Goal: Task Accomplishment & Management: Use online tool/utility

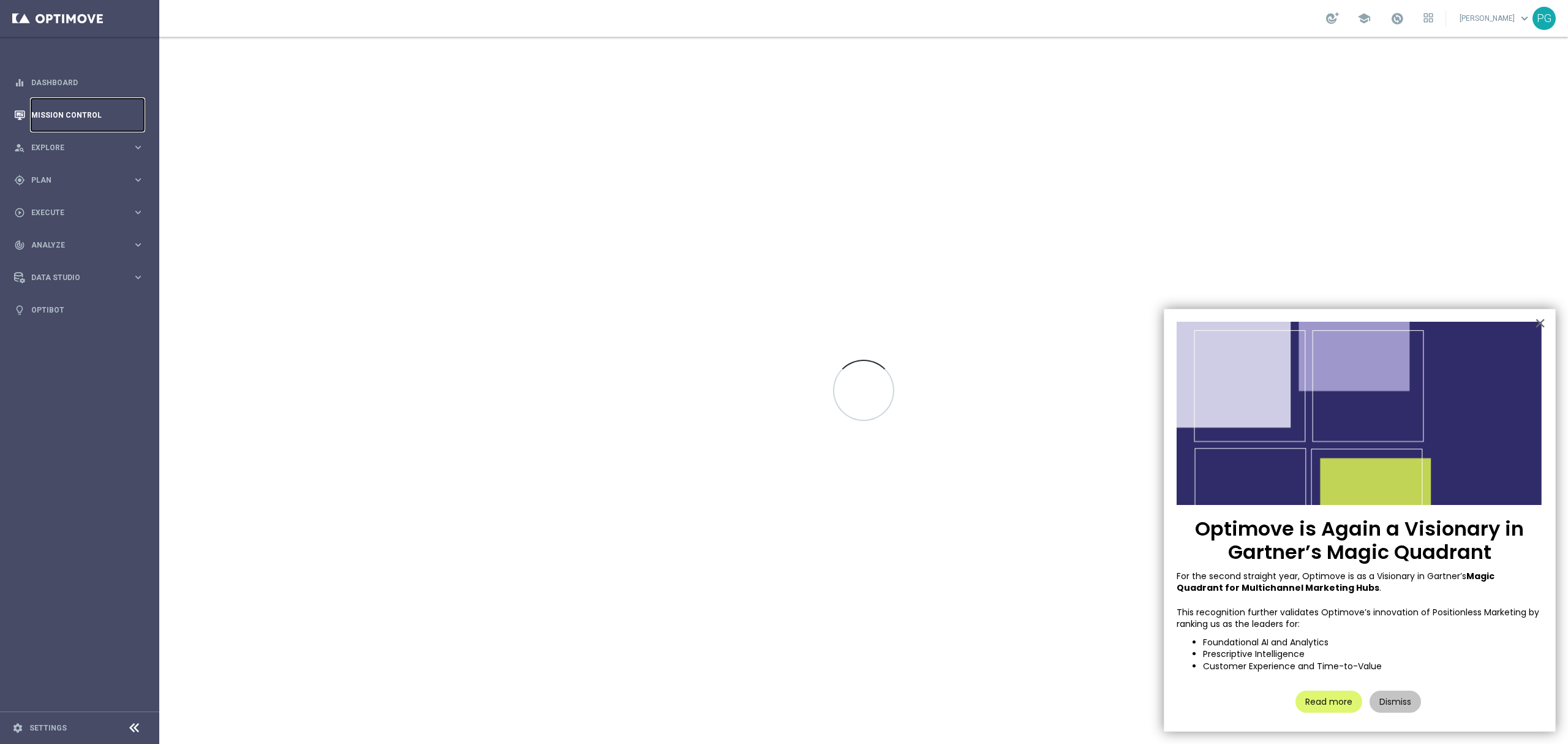
click at [77, 111] on link "Mission Control" at bounding box center [87, 115] width 112 height 33
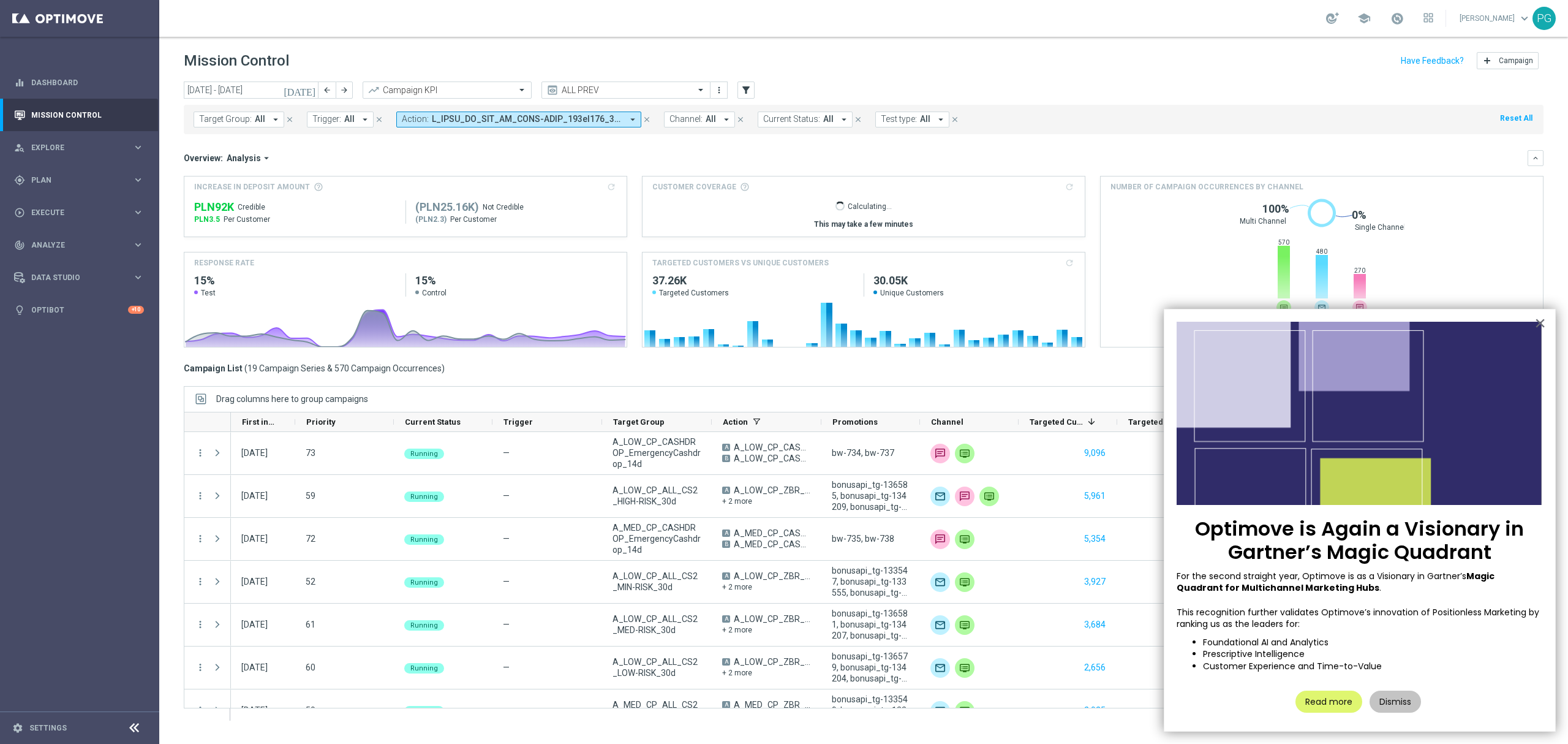
click at [310, 91] on icon "[DATE]" at bounding box center [300, 90] width 33 height 11
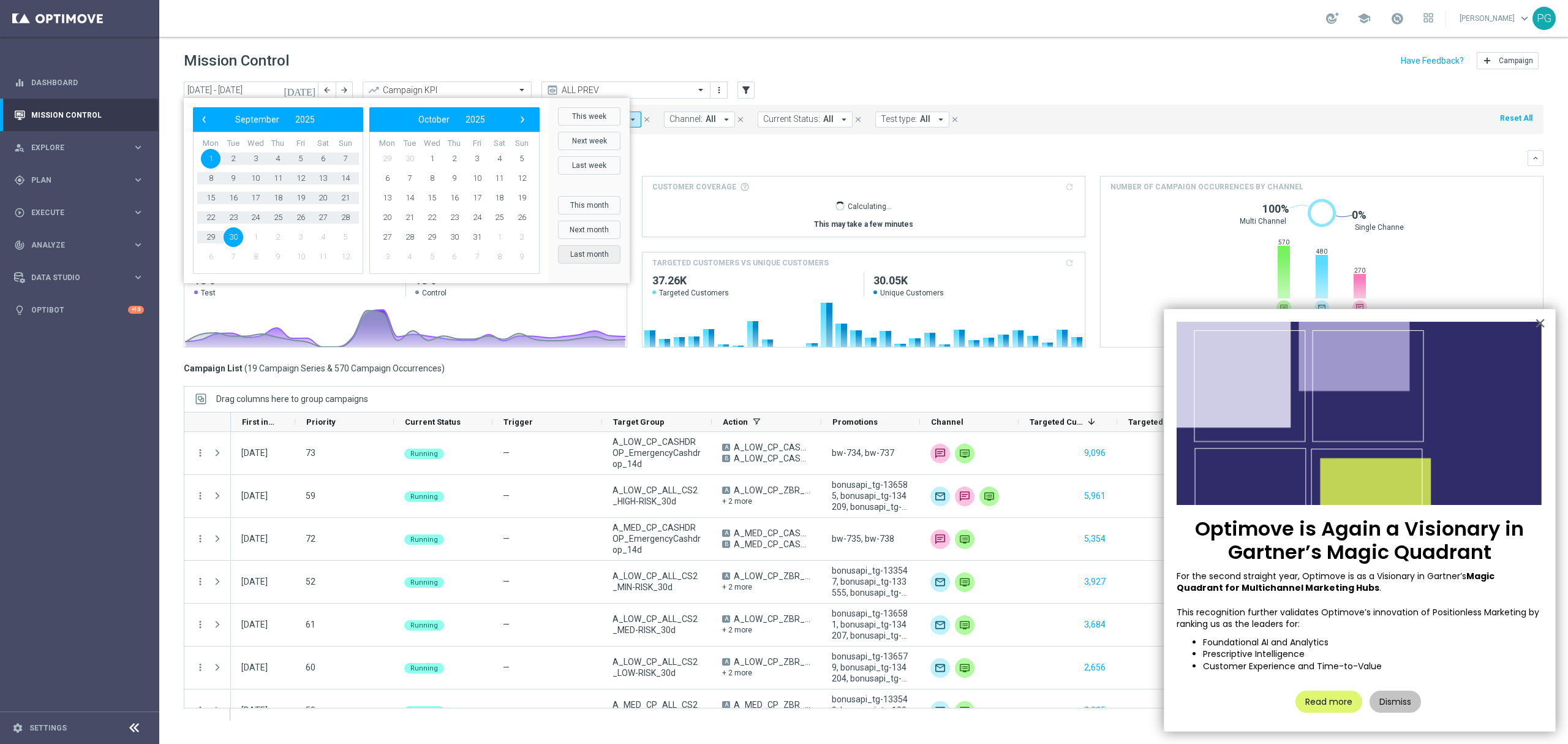
click at [586, 251] on button "Last month" at bounding box center [589, 254] width 63 height 19
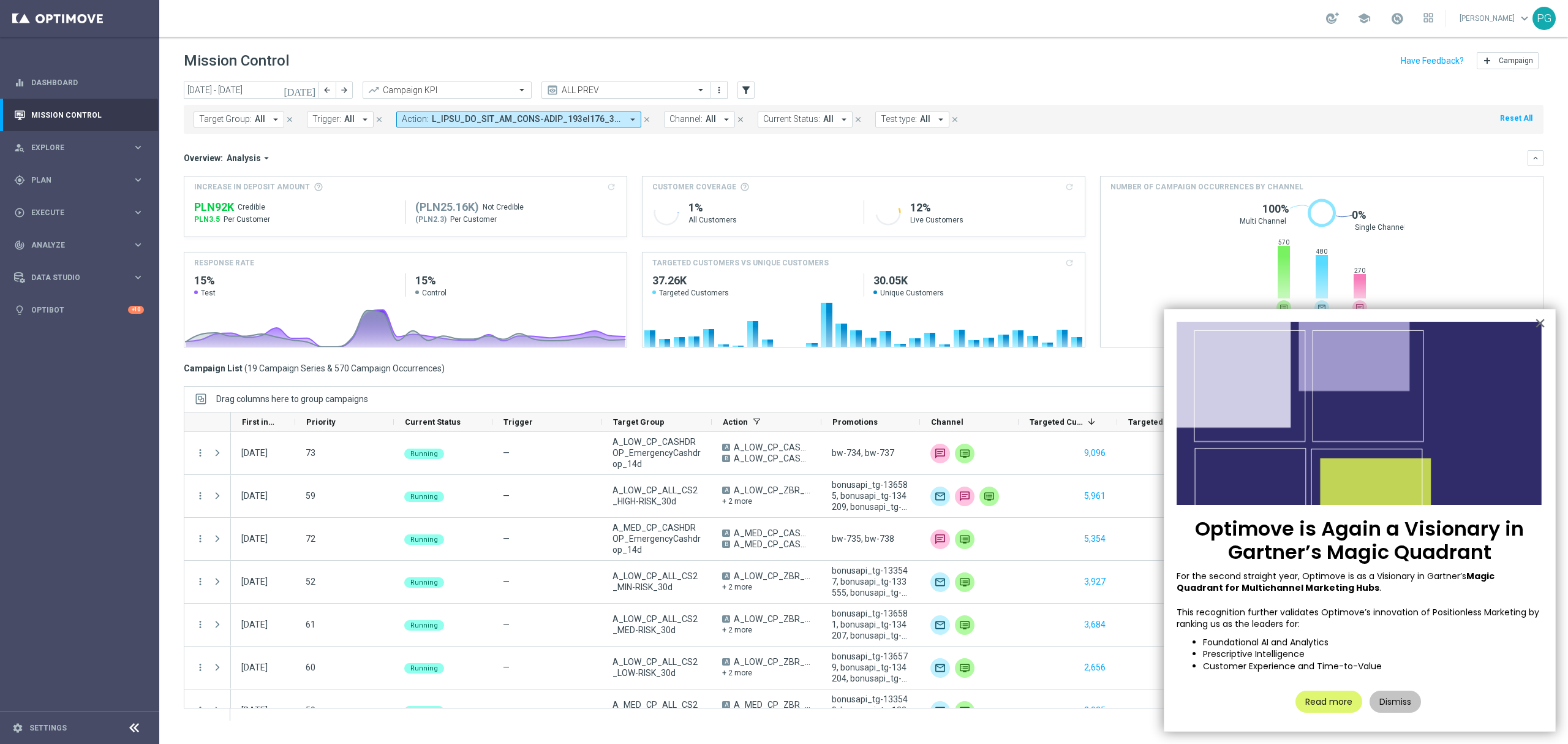
click at [622, 95] on input "text" at bounding box center [613, 90] width 131 height 11
click at [595, 184] on label "ALL AUTO + PREV: [DATE]" at bounding box center [591, 189] width 85 height 11
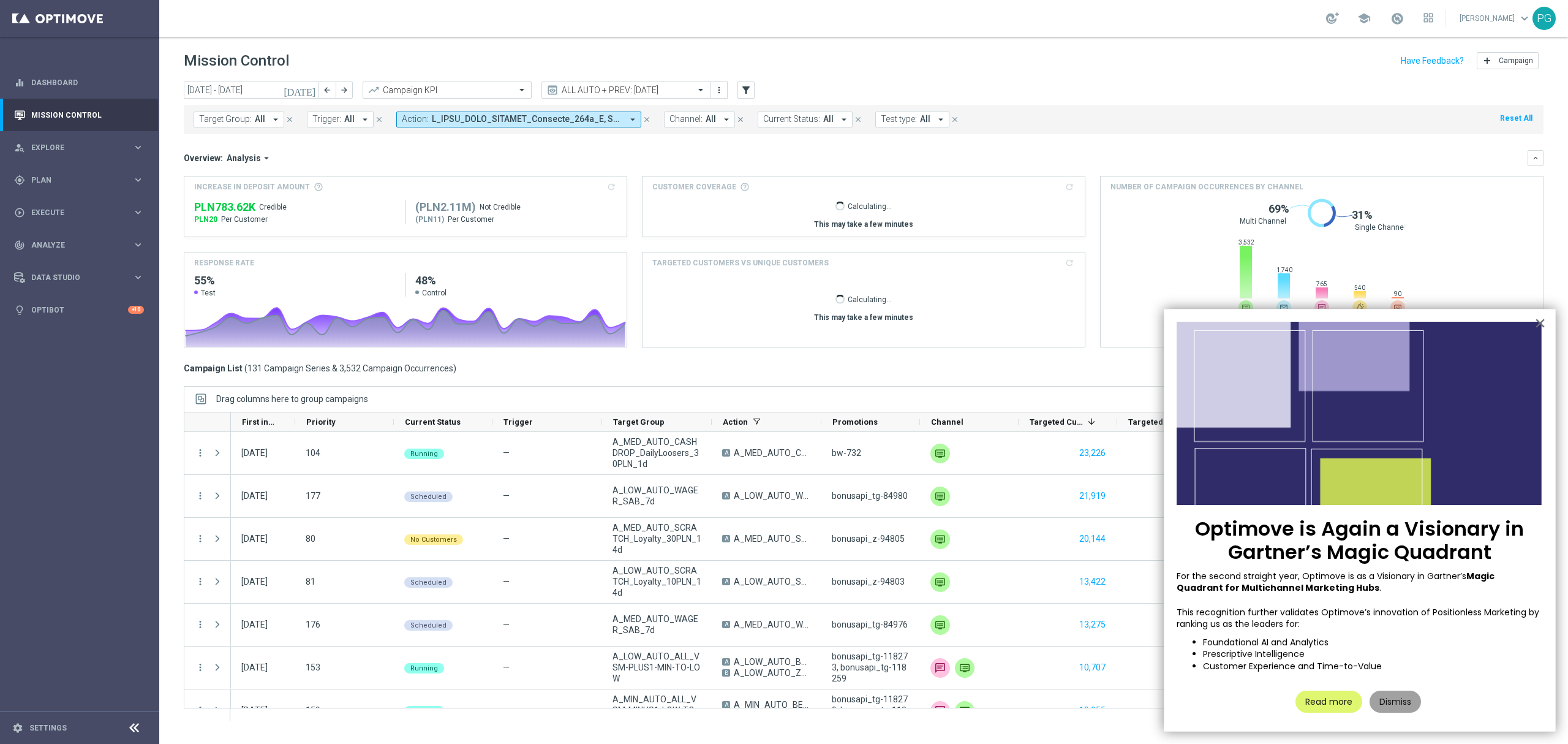
click at [1395, 701] on button "Dismiss" at bounding box center [1395, 702] width 51 height 22
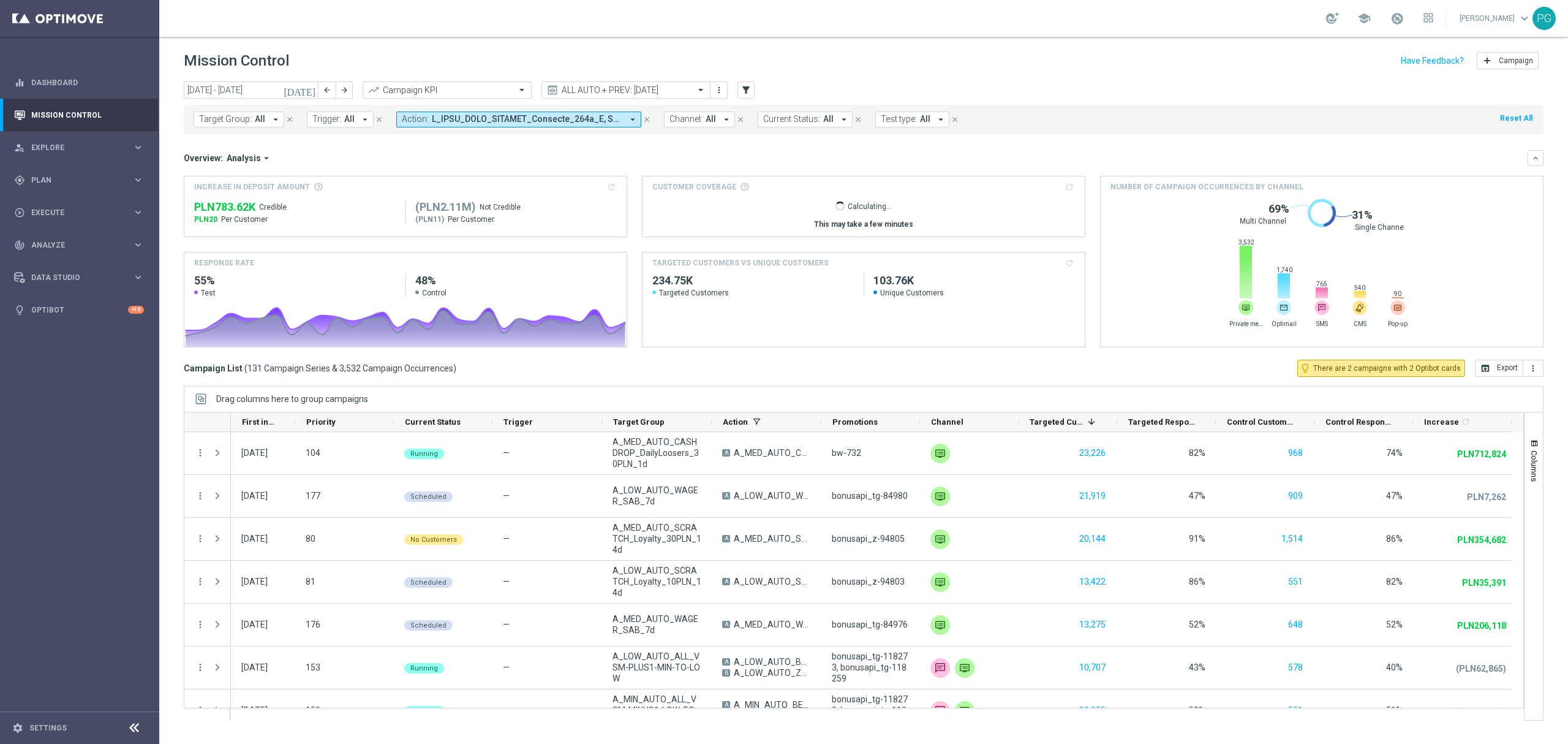
click at [1517, 14] on link "[PERSON_NAME] keyboard_arrow_down" at bounding box center [1496, 18] width 74 height 19
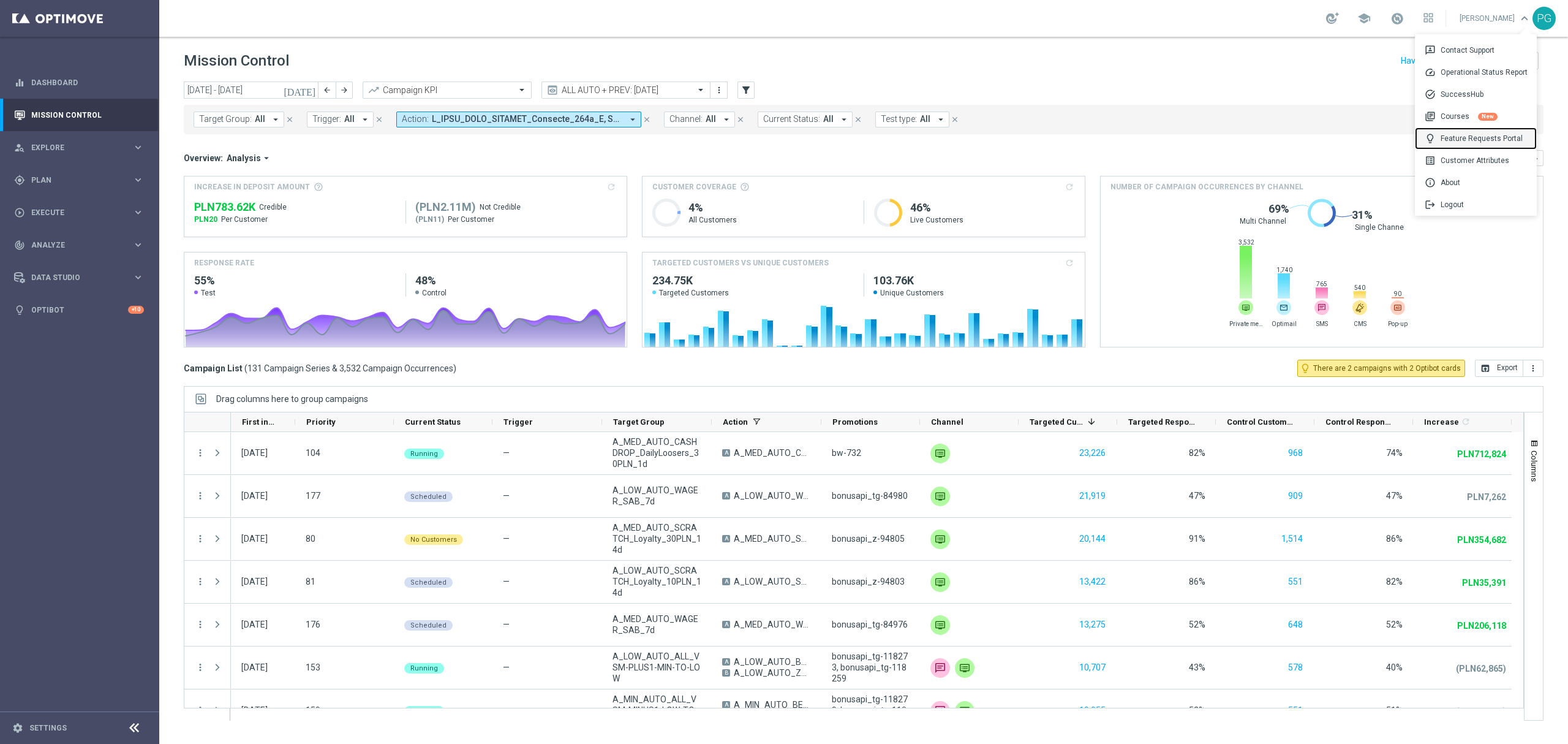
click at [1480, 134] on div "lightbulb Feature Requests Portal" at bounding box center [1476, 138] width 122 height 22
click at [29, 205] on div "play_circle_outline Execute keyboard_arrow_right" at bounding box center [79, 213] width 158 height 33
click at [66, 192] on div "gps_fixed Plan keyboard_arrow_right" at bounding box center [79, 180] width 158 height 33
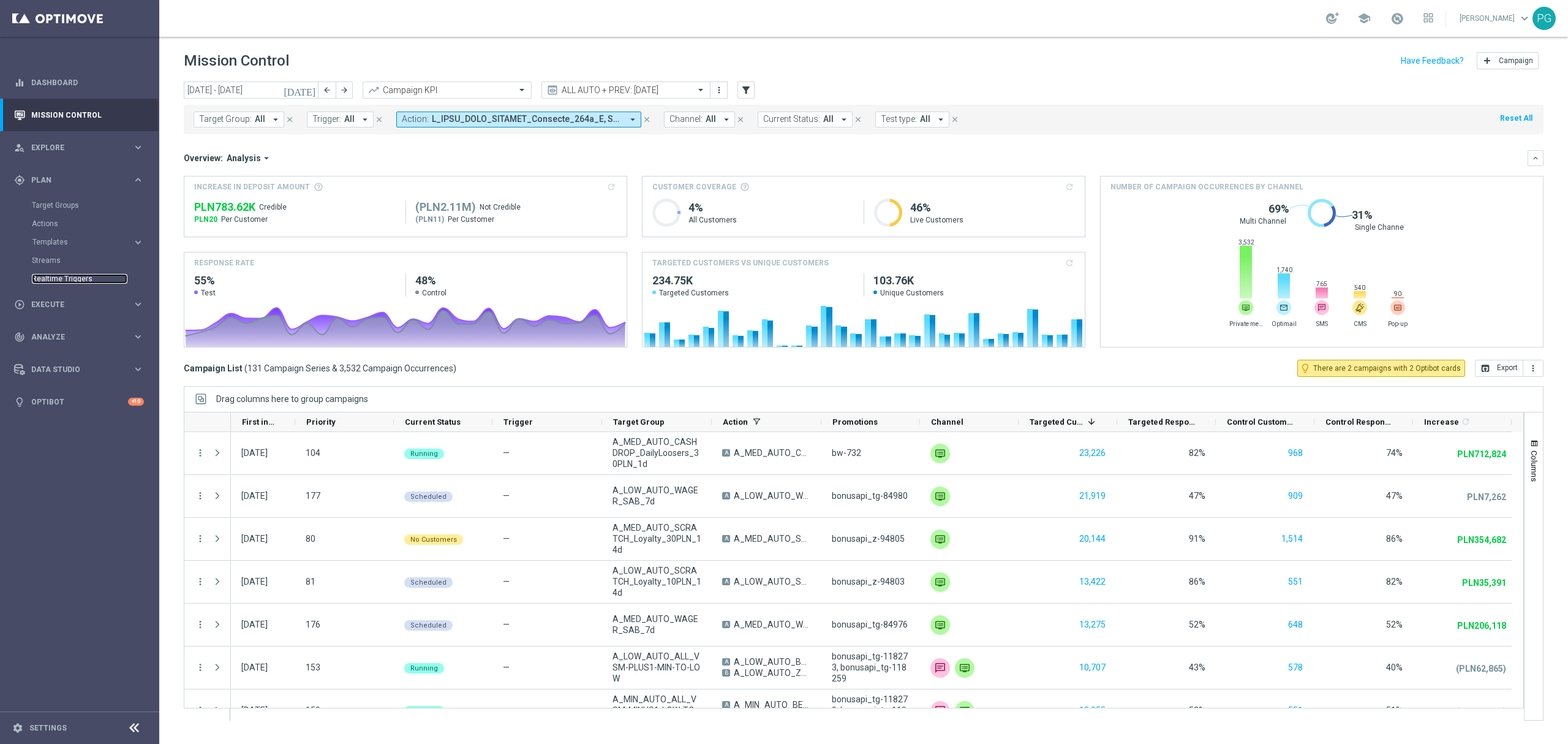
click at [53, 280] on link "Realtime Triggers" at bounding box center [79, 279] width 95 height 10
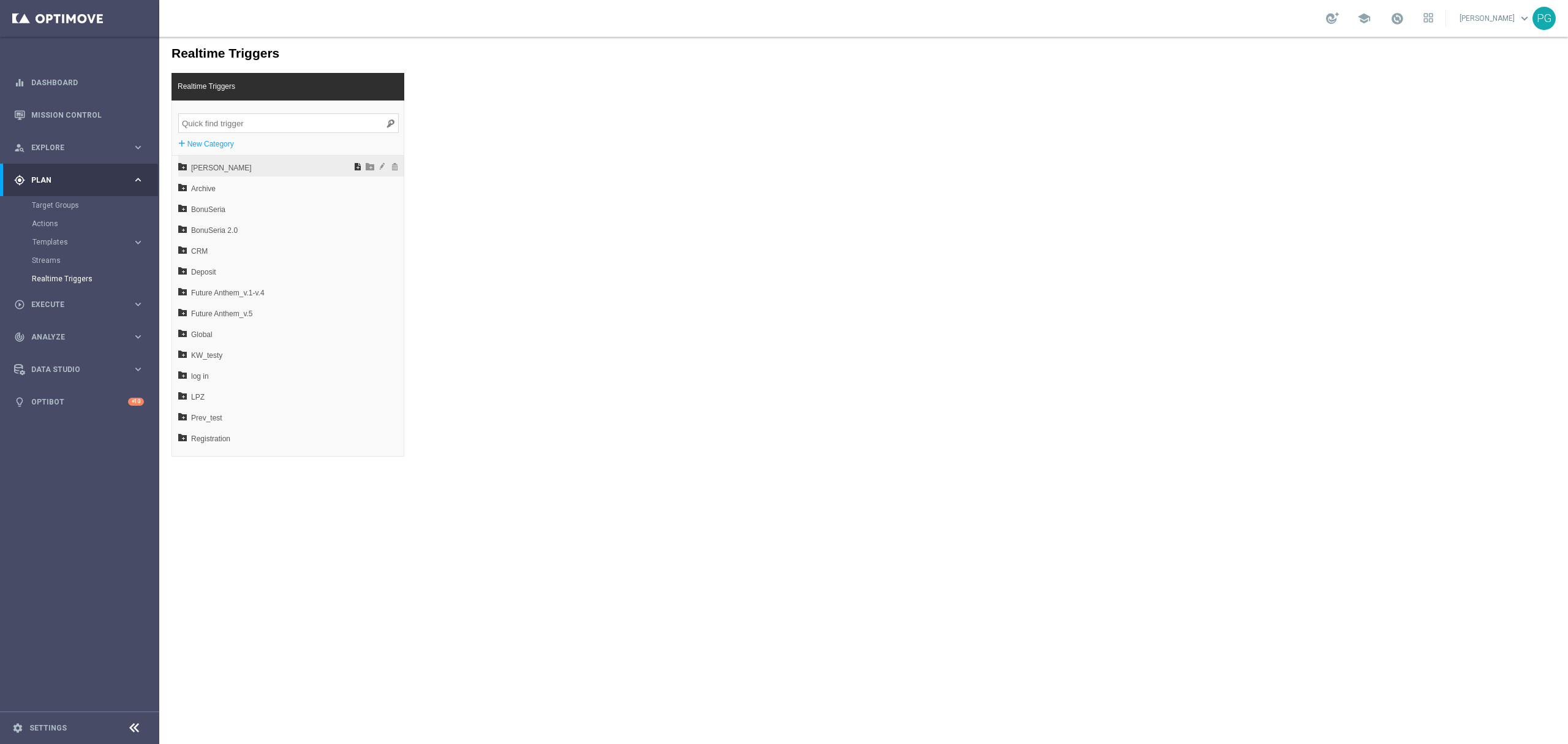
click at [352, 167] on span at bounding box center [358, 166] width 12 height 9
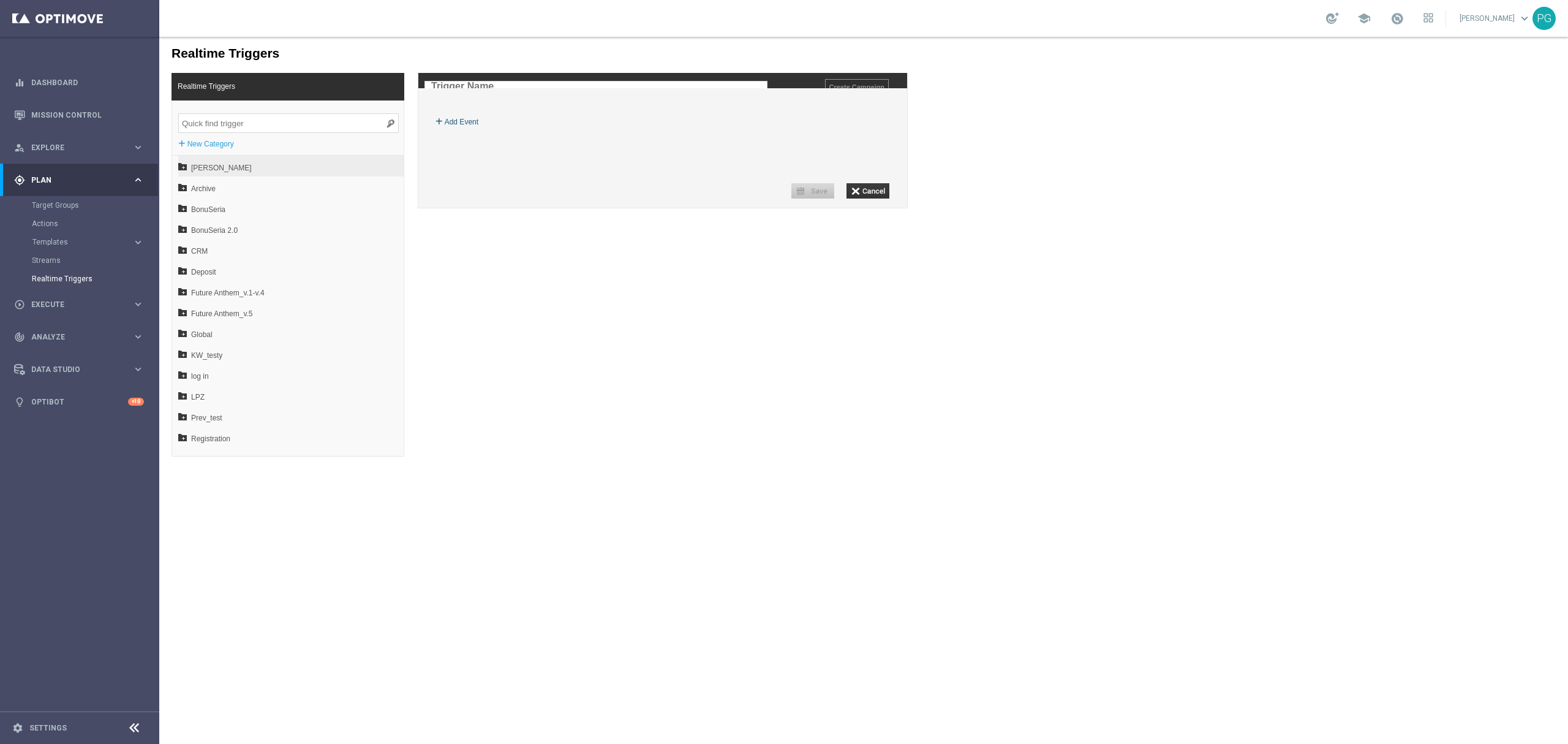
click at [472, 128] on label "Add Event" at bounding box center [461, 121] width 33 height 12
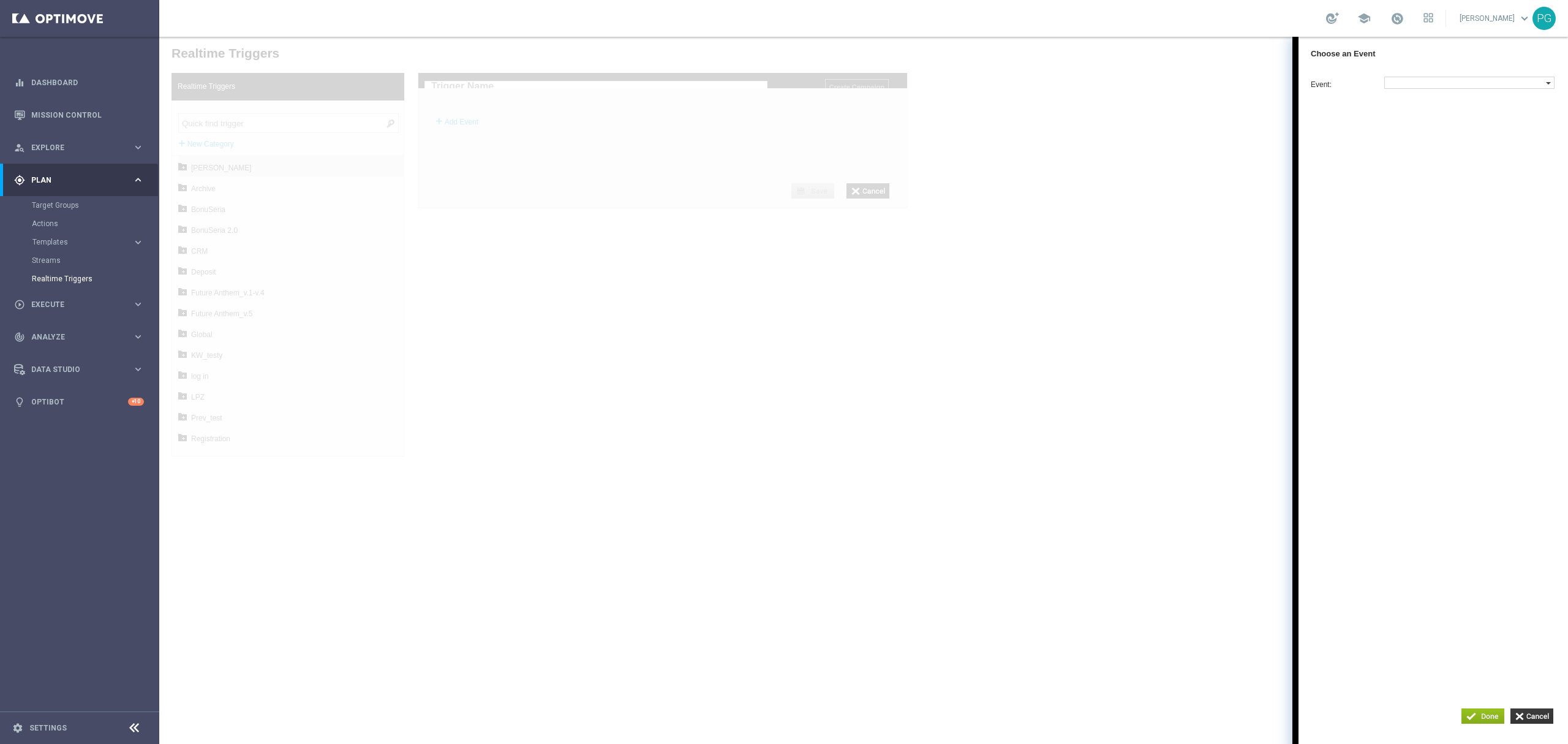
click at [1432, 83] on label at bounding box center [1465, 83] width 161 height 11
click at [1449, 147] on span "fa_multiple_losses" at bounding box center [1467, 143] width 157 height 8
click at [1400, 284] on label at bounding box center [1416, 279] width 63 height 11
click at [1412, 346] on span ">" at bounding box center [1418, 341] width 59 height 8
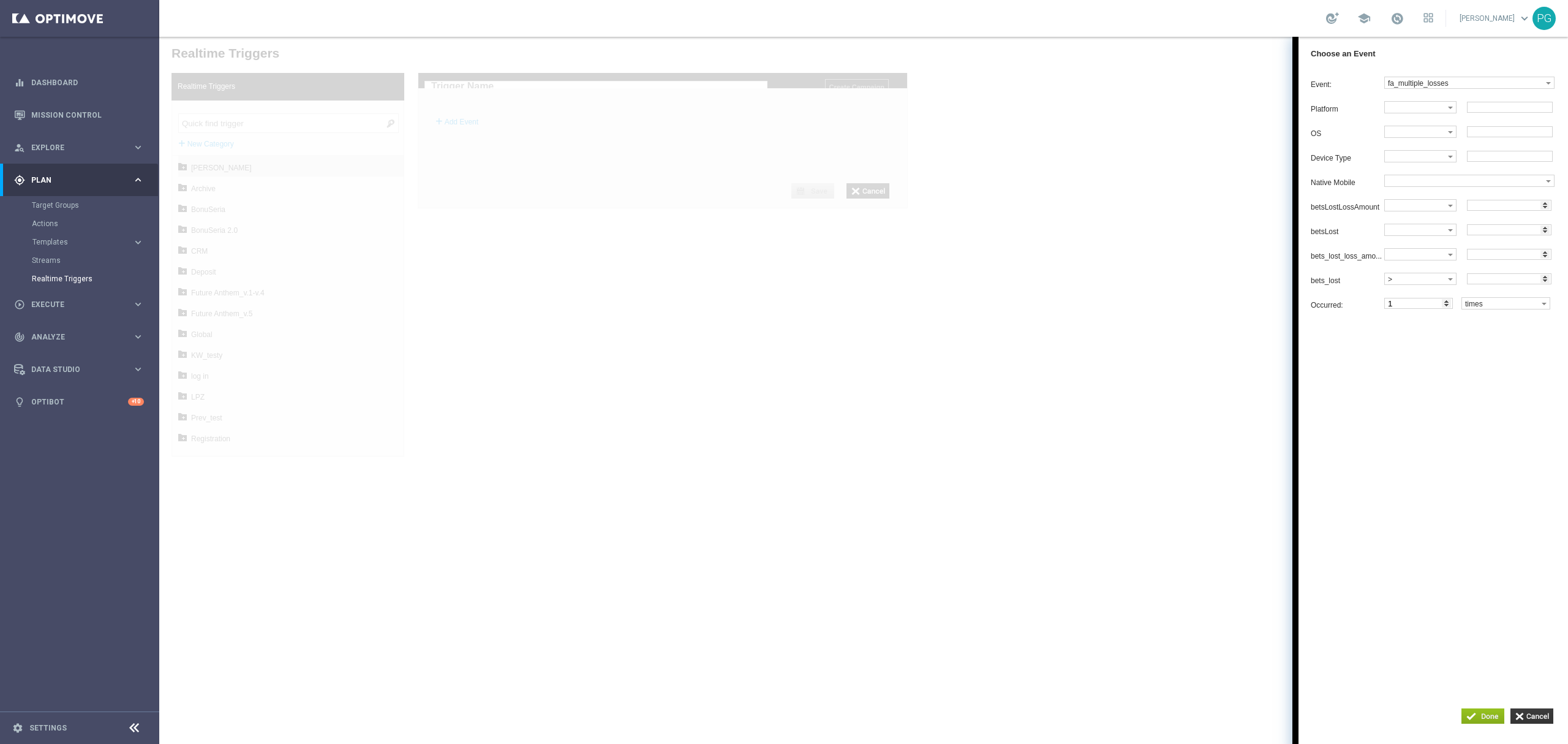
click at [1483, 284] on input "number" at bounding box center [1509, 279] width 85 height 11
type input "14"
click at [1442, 365] on div "Event: fa_multiple_losses bonus_transfer campaign_aggregate_group_client_comple…" at bounding box center [1433, 366] width 270 height 592
click at [1425, 81] on label "fa_multiple_losses" at bounding box center [1465, 83] width 161 height 11
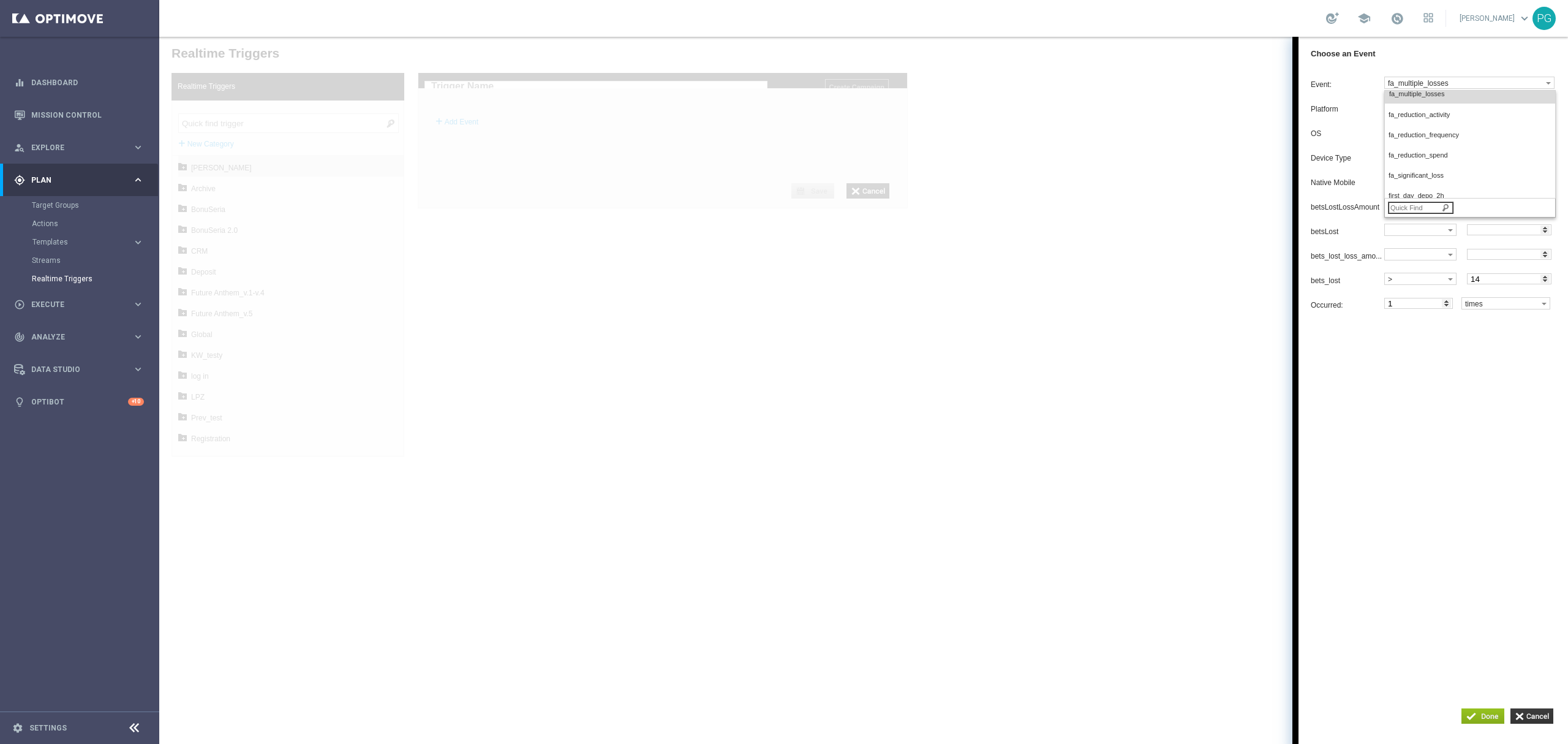
click at [1422, 74] on div "Event: fa_multiple_losses bonus_transfer campaign_aggregate_group_client_comple…" at bounding box center [1433, 366] width 270 height 592
click at [1421, 78] on label "fa_multiple_losses" at bounding box center [1465, 83] width 161 height 11
click at [1403, 209] on input "search" at bounding box center [1421, 207] width 65 height 12
type input "ticket"
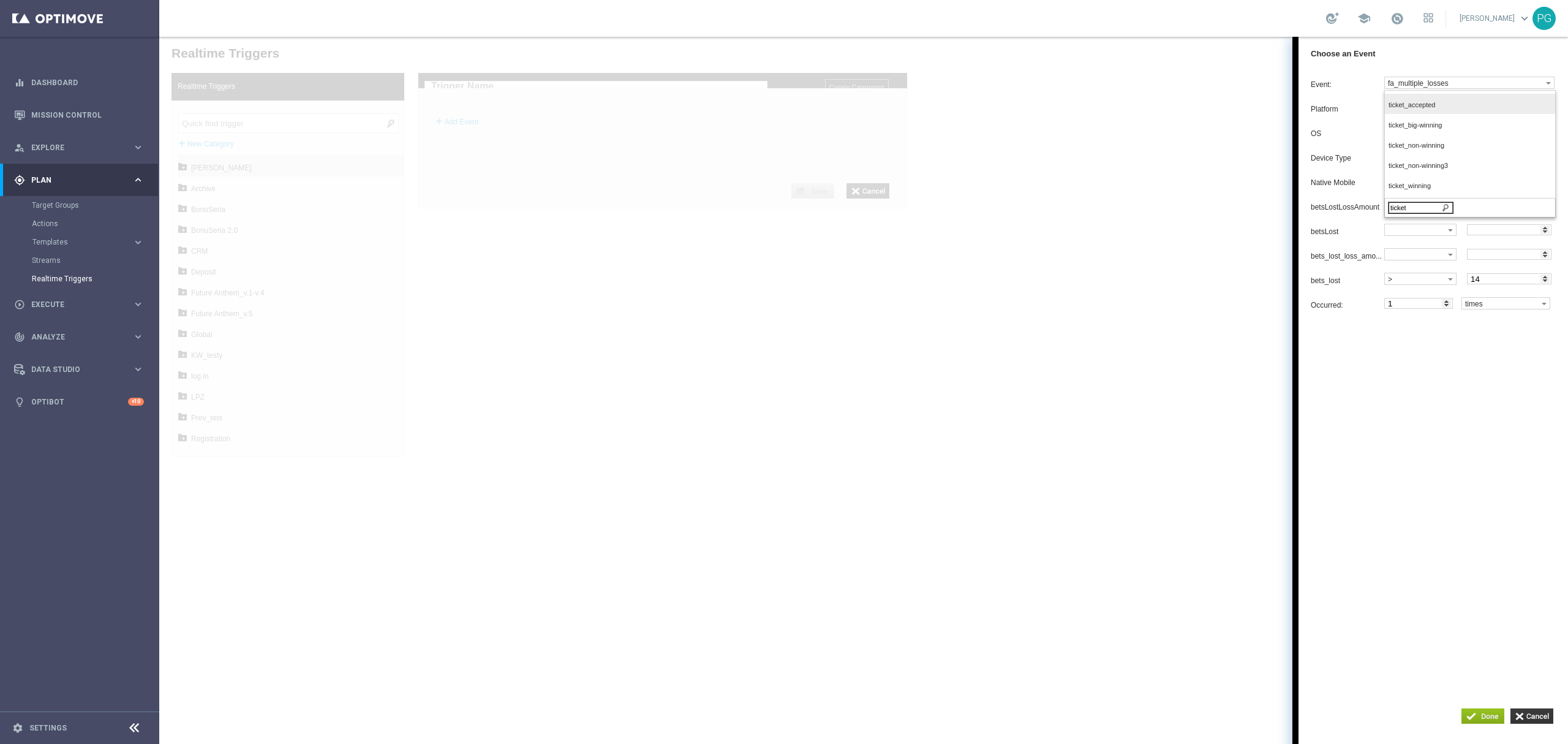
click at [1469, 103] on span "ticket_accepted" at bounding box center [1467, 105] width 157 height 8
click at [1408, 382] on label at bounding box center [1416, 377] width 63 height 11
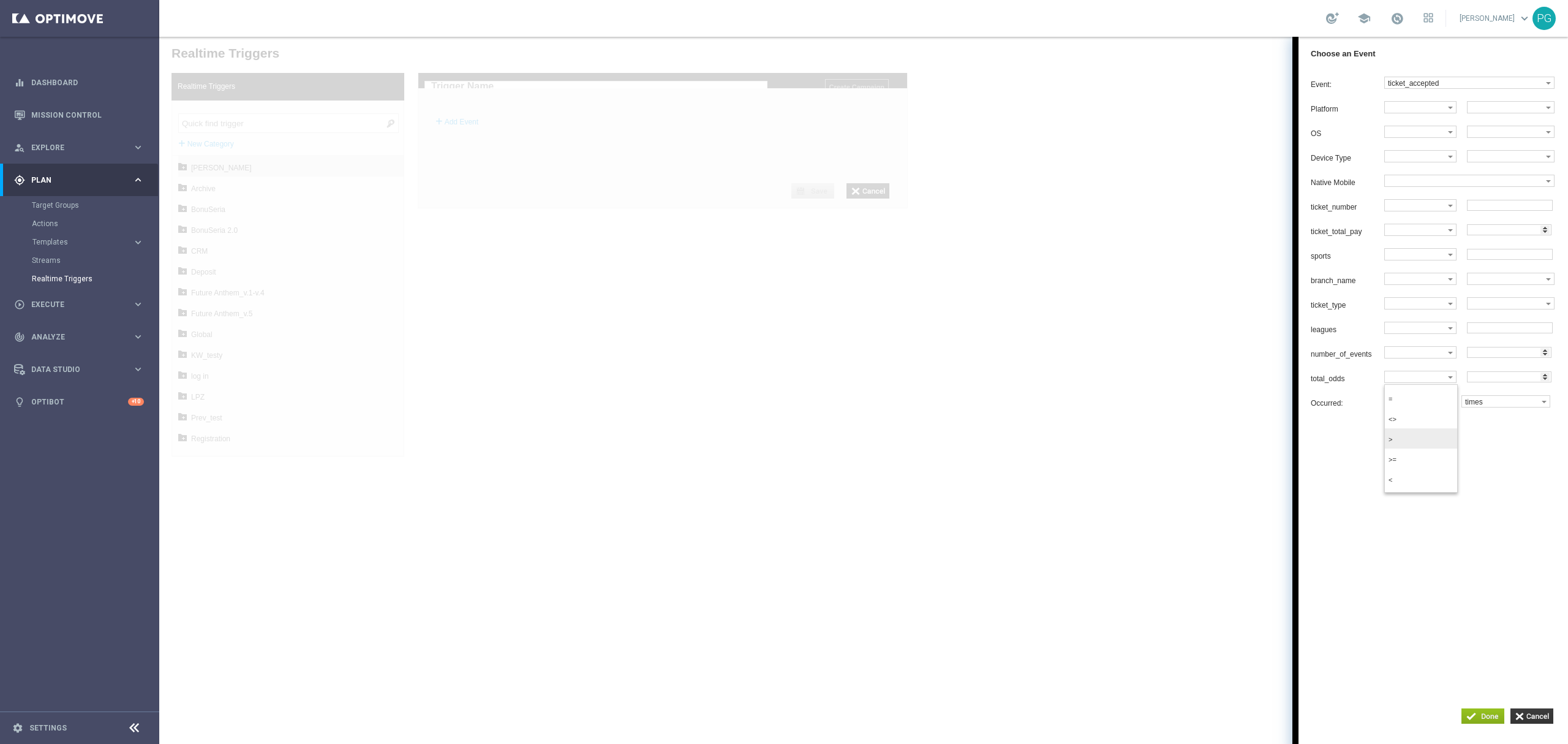
click at [1417, 444] on span ">" at bounding box center [1418, 440] width 59 height 8
click at [1487, 382] on input "number" at bounding box center [1509, 377] width 85 height 11
type input "15"
click at [762, 157] on div at bounding box center [864, 390] width 1409 height 707
